Goal: Find specific page/section

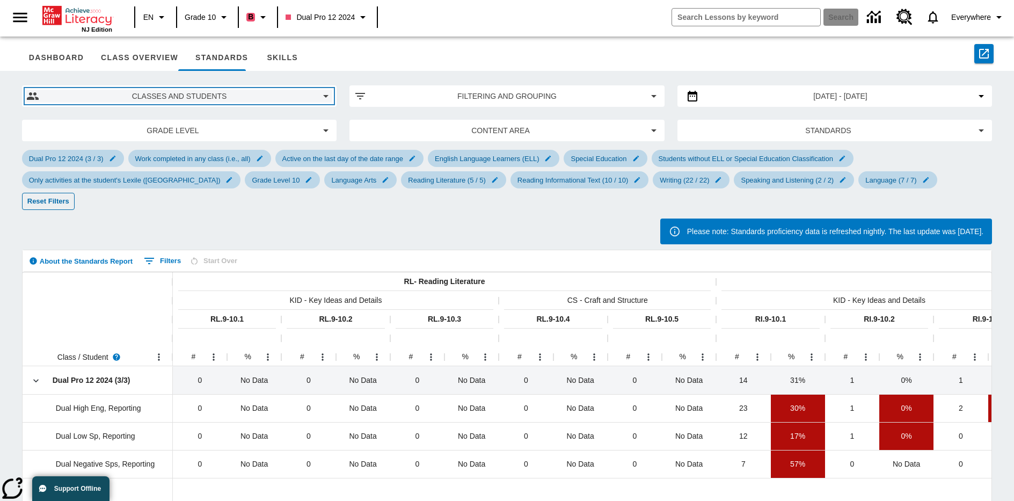
click at [179, 96] on span "Classes and Students" at bounding box center [179, 96] width 263 height 11
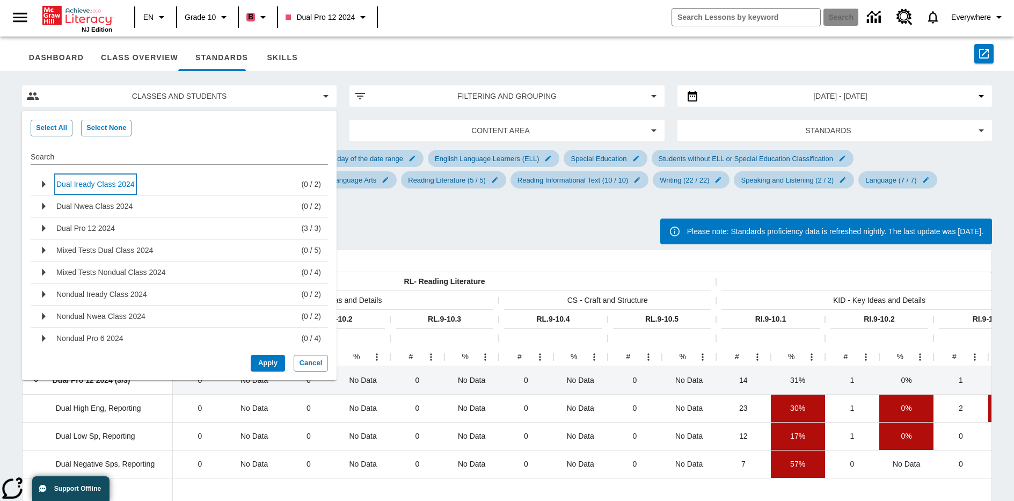
click at [96, 184] on p "Dual Iready Class 2024" at bounding box center [95, 184] width 78 height 11
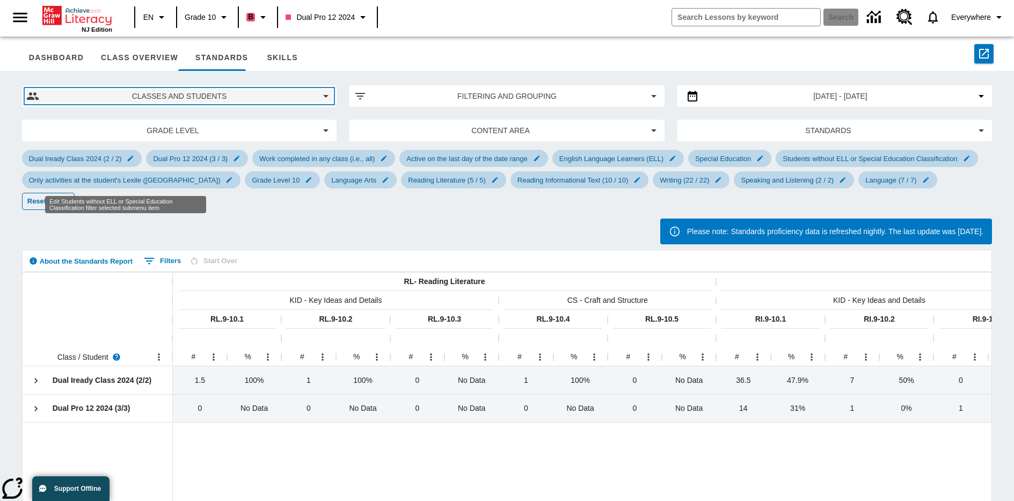
click at [179, 96] on span "Classes and Students" at bounding box center [179, 96] width 263 height 11
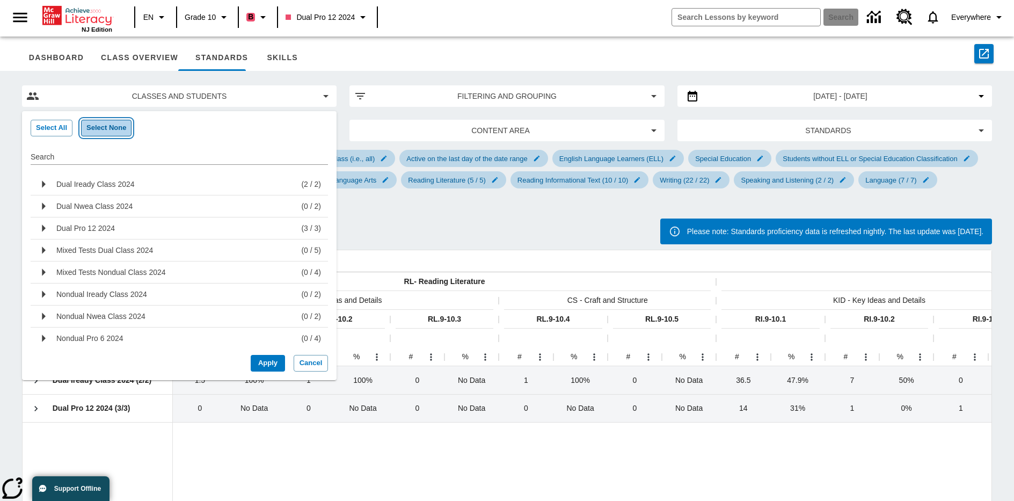
click at [105, 128] on button "Select None" at bounding box center [106, 128] width 50 height 17
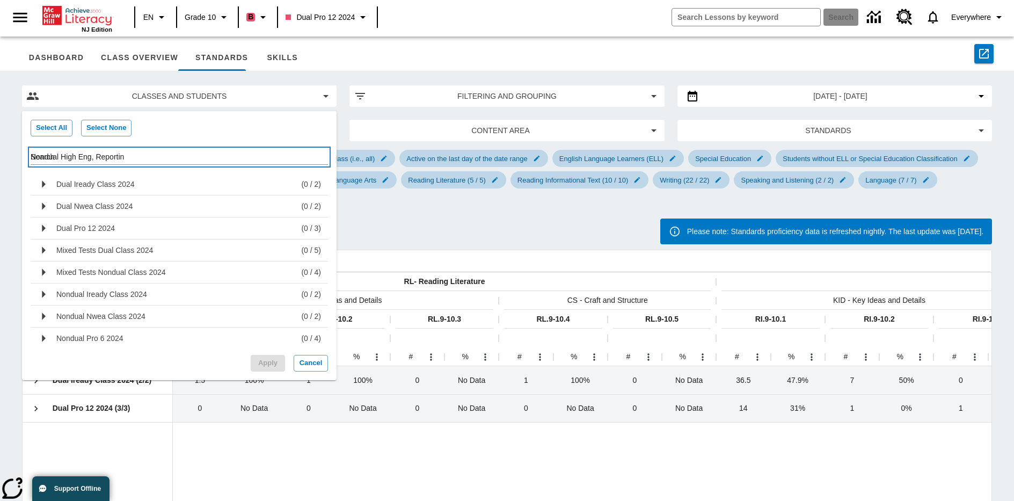
type input "Nondual High Eng, Reporting"
